Goal: Communication & Community: Ask a question

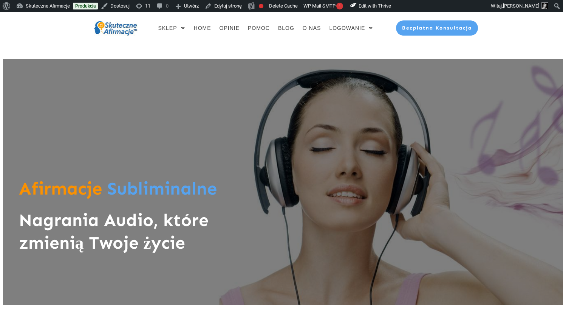
type input "******"
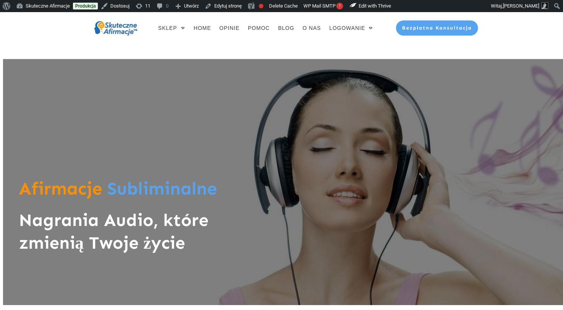
type input "**********"
type input "******"
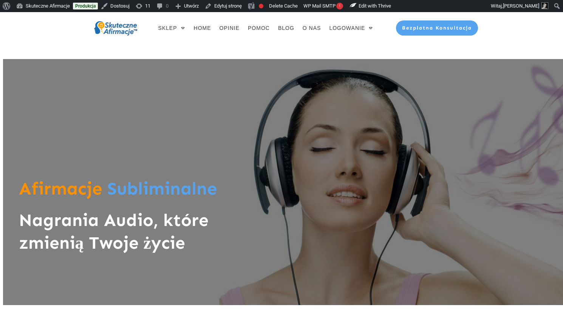
type textarea "**********"
